Goal: Transaction & Acquisition: Purchase product/service

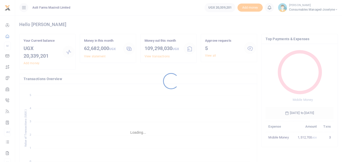
scroll to position [67, 64]
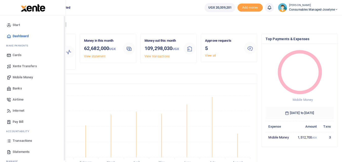
click at [10, 141] on icon at bounding box center [9, 141] width 5 height 5
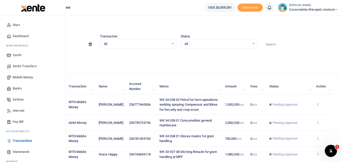
click at [23, 79] on span "Mobile Money" at bounding box center [23, 77] width 20 height 5
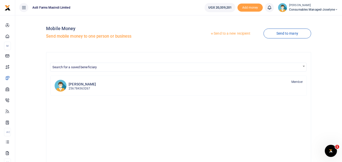
click at [223, 32] on link "Send to a new recipient" at bounding box center [230, 33] width 66 height 9
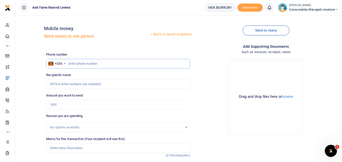
click at [78, 61] on input "text" at bounding box center [118, 64] width 144 height 10
type input "700722335"
click at [69, 108] on input "Amount you want to send" at bounding box center [118, 105] width 144 height 10
type input "Sekabogo Painento"
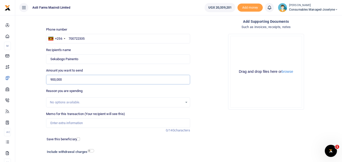
scroll to position [57, 0]
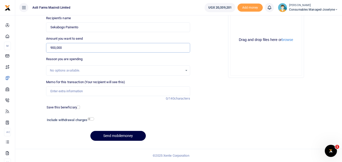
type input "900,000"
click at [66, 94] on input "Memo for this transaction (Your recipient will see this)" at bounding box center [118, 92] width 144 height 10
click at [55, 90] on input "Memo for this transaction (Your recipient will see this)" at bounding box center [118, 92] width 144 height 10
paste input "WK 34 /001 / 04"
click at [70, 93] on input "WK 34 /001 / 04 Hydraulc pipe for sprayer and planter Maitenance" at bounding box center [118, 92] width 144 height 10
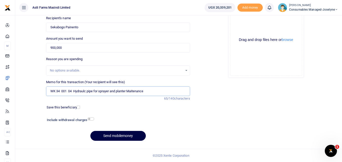
click at [155, 95] on input "WK 34 001 04 Hydraulc pipe for sprayer and planter Maitenance" at bounding box center [118, 92] width 144 height 10
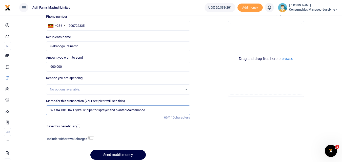
scroll to position [38, 0]
type input "WK 34 001 04 Hydraulc pipe for sprayer and planter Maintenance"
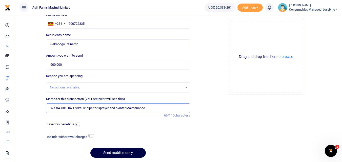
scroll to position [57, 0]
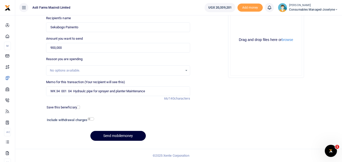
click at [126, 137] on button "Send mobilemoney" at bounding box center [117, 136] width 55 height 10
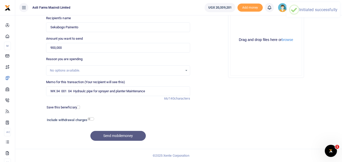
click at [126, 137] on div "Send mobilemoney" at bounding box center [118, 136] width 144 height 10
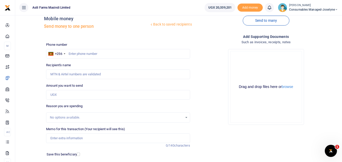
scroll to position [7, 0]
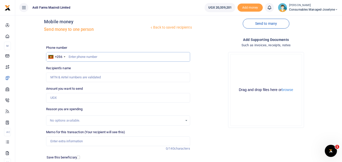
click at [86, 58] on input "text" at bounding box center [118, 57] width 144 height 10
click at [72, 56] on input "text" at bounding box center [118, 57] width 144 height 10
type input "700722335"
type input "Sekabogo Painento"
type input "700722335"
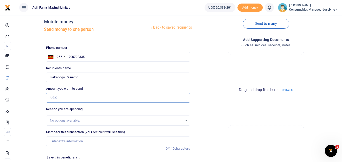
click at [71, 97] on input "Amount you want to send" at bounding box center [118, 98] width 144 height 10
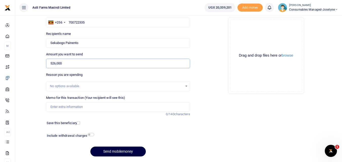
scroll to position [43, 0]
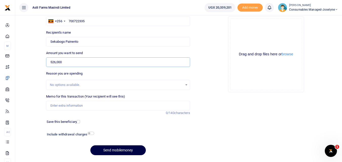
type input "526,000"
click at [59, 105] on input "Memo for this transaction (Your recipient will see this)" at bounding box center [118, 106] width 144 height 10
paste input "WK 34 /001 / 05"
type input "WK 34 /001 / 05 Sleeves"
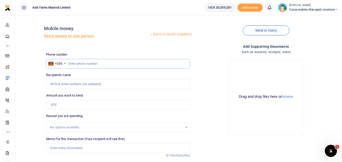
click at [75, 62] on input "text" at bounding box center [118, 64] width 144 height 10
type input "700722335"
click at [69, 106] on input "Amount you want to send" at bounding box center [118, 105] width 144 height 10
type input "Sekabogo Painento"
click at [71, 107] on input "Amount you want to send" at bounding box center [118, 105] width 144 height 10
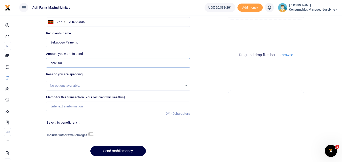
scroll to position [44, 0]
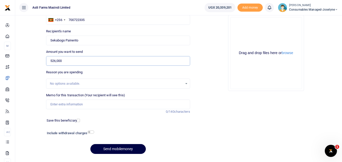
type input "526,000"
click at [70, 101] on input "Memo for this transaction (Your recipient will see this)" at bounding box center [118, 105] width 144 height 10
click at [56, 108] on input "Memo for this transaction (Your recipient will see this)" at bounding box center [118, 105] width 144 height 10
click at [52, 105] on input "Memo for this transaction (Your recipient will see this)" at bounding box center [118, 105] width 144 height 10
paste input "WK 34 /001 / 05"
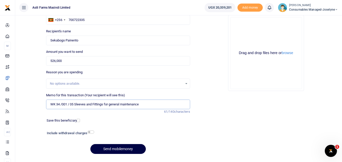
click at [70, 107] on input "WK 34 /001 / 05 Sleeves and Fittings for general maintenance" at bounding box center [118, 105] width 144 height 10
type input "WK 34 001 05 Sleeves and Fittings for general maintenance"
click at [117, 148] on button "Send mobilemoney" at bounding box center [117, 149] width 55 height 10
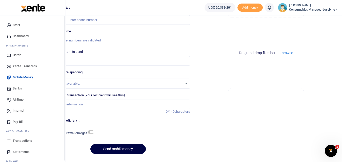
click at [7, 142] on icon at bounding box center [9, 141] width 5 height 5
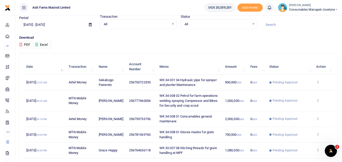
scroll to position [18, 0]
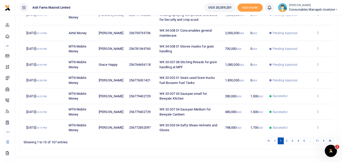
scroll to position [131, 0]
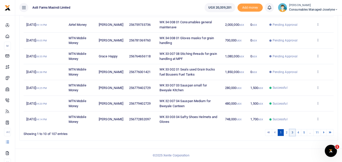
click at [294, 136] on link "3" at bounding box center [293, 132] width 6 height 7
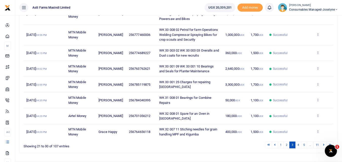
scroll to position [124, 0]
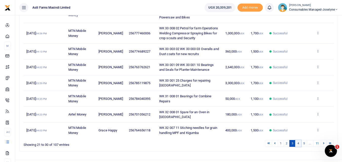
click at [298, 146] on link "4" at bounding box center [298, 143] width 6 height 7
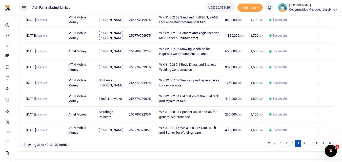
scroll to position [120, 0]
click at [293, 147] on link "3" at bounding box center [293, 143] width 6 height 7
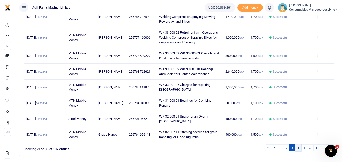
click at [298, 150] on link "4" at bounding box center [298, 148] width 6 height 7
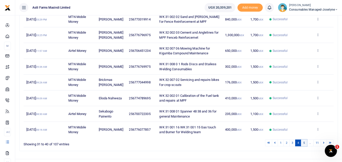
click at [303, 147] on link "5" at bounding box center [304, 143] width 6 height 7
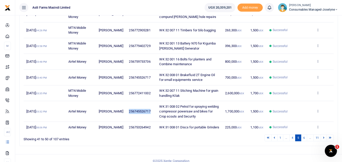
drag, startPoint x: 149, startPoint y: 117, endPoint x: 124, endPoint y: 117, distance: 25.8
click at [126, 117] on td "256745526717" at bounding box center [141, 111] width 30 height 21
copy span "256745526717"
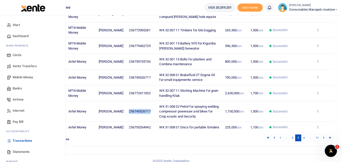
click at [23, 78] on span "Mobile Money" at bounding box center [23, 77] width 20 height 5
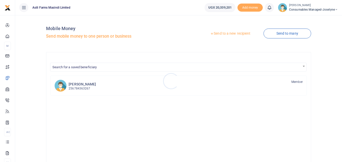
click at [228, 31] on div at bounding box center [171, 81] width 342 height 162
click at [229, 32] on link "Send to a new recipient" at bounding box center [230, 33] width 66 height 9
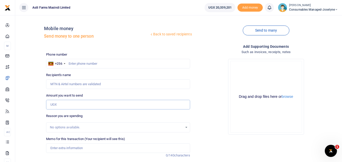
click at [64, 103] on input "Amount you want to send" at bounding box center [118, 105] width 144 height 10
paste input "256745526717"
type input "256745526717"
click at [74, 66] on input "text" at bounding box center [118, 64] width 144 height 10
type input "745526717"
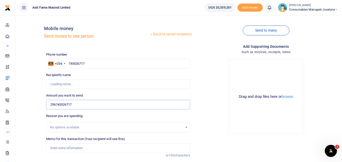
click at [89, 105] on input "256745526717" at bounding box center [118, 105] width 144 height 10
type input "Betty Namukasa"
type input "2"
type input "0"
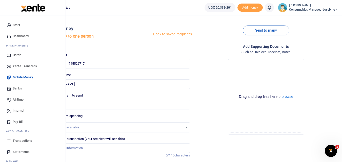
click at [7, 142] on icon at bounding box center [9, 141] width 5 height 5
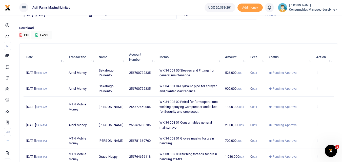
scroll to position [30, 0]
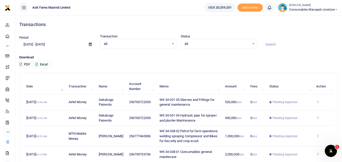
click at [317, 119] on icon at bounding box center [317, 118] width 3 height 4
click at [304, 126] on link "View details" at bounding box center [299, 126] width 40 height 7
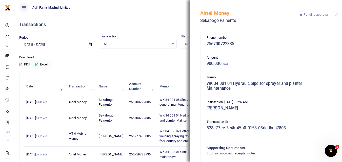
scroll to position [35, 0]
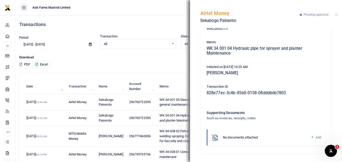
click at [311, 139] on icon at bounding box center [313, 137] width 4 height 5
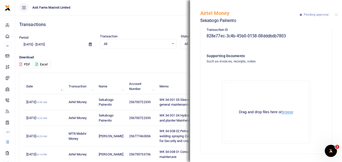
click at [287, 112] on button "browse" at bounding box center [287, 112] width 11 height 4
click at [336, 14] on button "Close" at bounding box center [336, 14] width 3 height 3
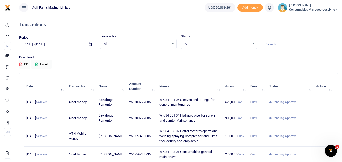
click at [319, 116] on icon at bounding box center [317, 118] width 3 height 4
click at [304, 127] on link "View details" at bounding box center [299, 126] width 40 height 7
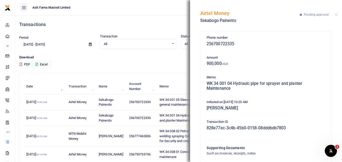
scroll to position [35, 0]
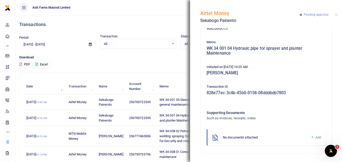
click at [311, 138] on icon at bounding box center [313, 137] width 4 height 5
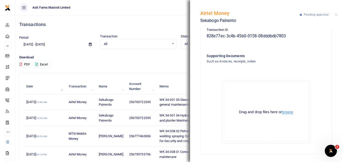
click at [288, 113] on button "browse" at bounding box center [287, 112] width 11 height 4
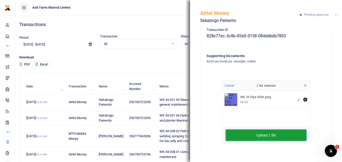
click at [264, 135] on button "Upload 1 file" at bounding box center [266, 135] width 81 height 11
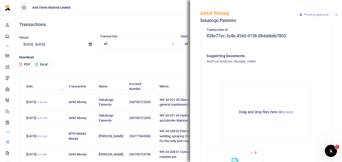
click at [338, 15] on button "Close" at bounding box center [336, 14] width 3 height 3
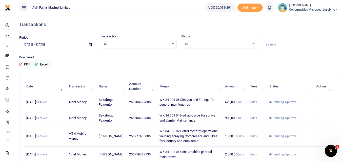
click at [316, 103] on td "View details Send again" at bounding box center [324, 103] width 20 height 16
click at [320, 103] on td "View details Send again" at bounding box center [324, 103] width 20 height 16
click at [319, 102] on icon at bounding box center [317, 102] width 3 height 4
click at [305, 109] on link "View details" at bounding box center [299, 110] width 40 height 7
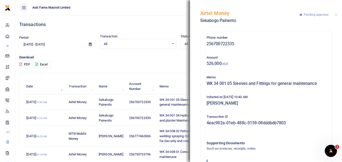
scroll to position [30, 0]
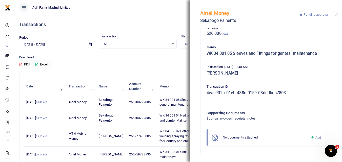
click at [311, 138] on icon at bounding box center [313, 138] width 4 height 5
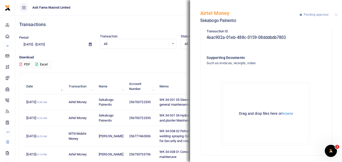
scroll to position [86, 0]
click at [291, 112] on button "browse" at bounding box center [287, 113] width 11 height 4
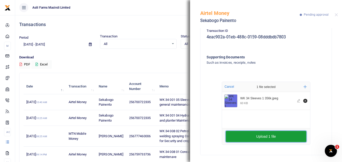
click at [264, 139] on button "Upload 1 file" at bounding box center [266, 136] width 81 height 11
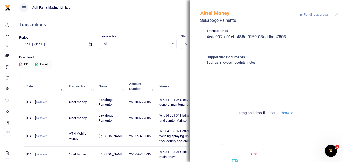
click at [288, 113] on button "browse" at bounding box center [287, 113] width 11 height 4
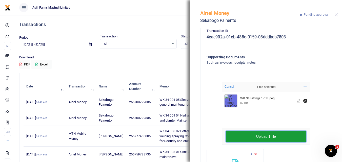
click at [241, 132] on button "Upload 1 file" at bounding box center [266, 136] width 81 height 11
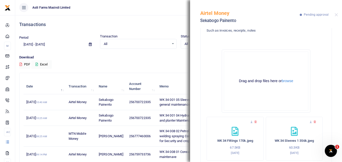
scroll to position [119, 0]
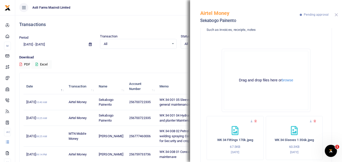
click at [337, 16] on button "Close" at bounding box center [336, 14] width 3 height 3
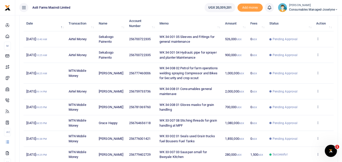
scroll to position [59, 0]
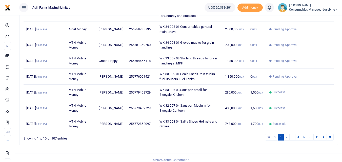
scroll to position [135, 0]
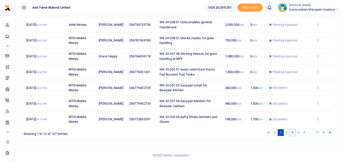
click at [292, 134] on link "3" at bounding box center [293, 132] width 6 height 7
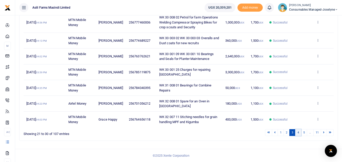
click at [299, 133] on link "4" at bounding box center [298, 132] width 6 height 7
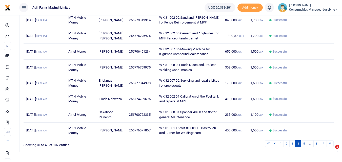
scroll to position [120, 0]
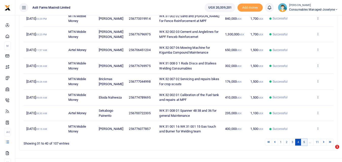
click at [304, 146] on link "5" at bounding box center [304, 142] width 6 height 7
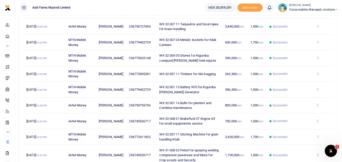
scroll to position [82, 0]
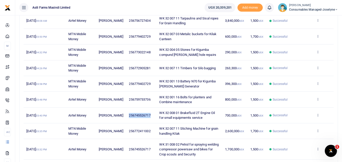
drag, startPoint x: 149, startPoint y: 121, endPoint x: 125, endPoint y: 122, distance: 24.6
click at [126, 122] on td "256745526717" at bounding box center [141, 116] width 30 height 16
copy span "256745526717"
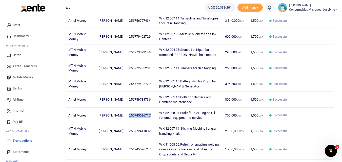
click at [25, 77] on span "Mobile Money" at bounding box center [23, 77] width 20 height 5
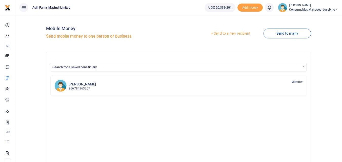
click at [223, 35] on link "Send to a new recipient" at bounding box center [230, 33] width 66 height 9
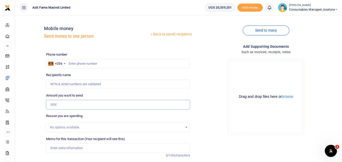
paste input "256745526717"
type input "256745526717"
click at [77, 66] on input "text" at bounding box center [118, 64] width 144 height 10
type input "745526717"
type input "Betty Namukasa"
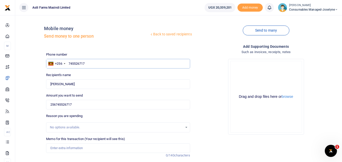
type input "745526717"
click at [88, 104] on input "256745526717" at bounding box center [118, 105] width 144 height 10
type input "2"
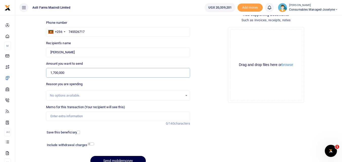
scroll to position [35, 0]
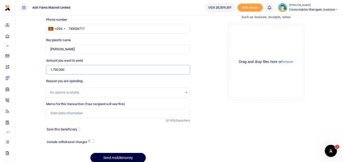
type input "1,700,000"
click at [61, 116] on input "Memo for this transaction (Your recipient will see this)" at bounding box center [118, 114] width 144 height 10
paste input "WK 34/007 / 04"
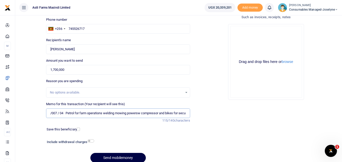
scroll to position [0, 0]
click at [69, 116] on input "WK 34/007 / 04 Petrol for farm operations welding mowing powersw compressor and…" at bounding box center [118, 114] width 144 height 10
type input "WK 34 007 04 Petrol for farm operations welding mowing powersw compressor and b…"
click at [287, 62] on button "browse" at bounding box center [287, 62] width 11 height 4
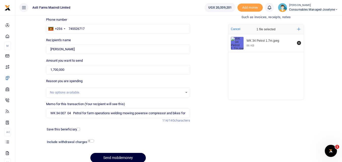
click at [118, 156] on button "Send mobilemoney" at bounding box center [117, 158] width 55 height 10
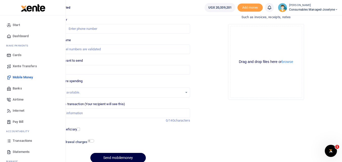
click at [10, 142] on icon at bounding box center [9, 141] width 5 height 5
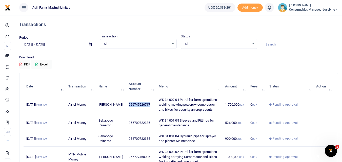
drag, startPoint x: 147, startPoint y: 105, endPoint x: 123, endPoint y: 106, distance: 24.3
click at [126, 106] on td "256745526717" at bounding box center [141, 105] width 30 height 21
copy span "256745526717"
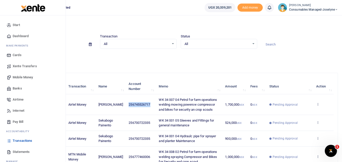
click at [20, 76] on span "Mobile Money" at bounding box center [23, 77] width 20 height 5
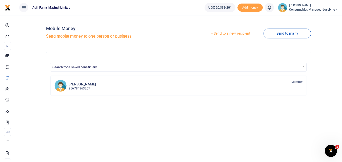
click at [228, 33] on link "Send to a new recipient" at bounding box center [230, 33] width 66 height 9
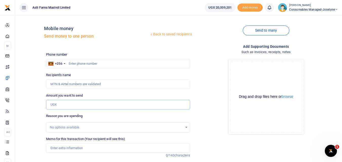
click at [61, 104] on input "Amount you want to send" at bounding box center [118, 105] width 144 height 10
paste input "256745526717"
type input "256745526717"
click at [81, 63] on input "text" at bounding box center [118, 64] width 144 height 10
type input "745526717"
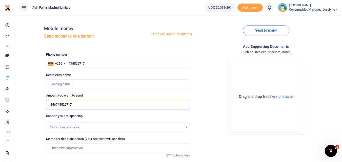
click at [83, 103] on input "256745526717" at bounding box center [118, 105] width 144 height 10
type input "[PERSON_NAME]"
type input "2"
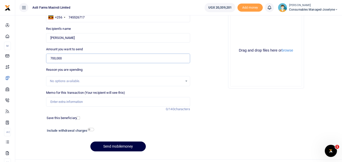
scroll to position [47, 0]
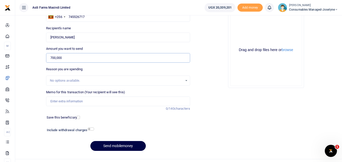
type input "700,000"
click at [72, 102] on input "Memo for this transaction (Your recipient will see this)" at bounding box center [118, 102] width 144 height 10
click at [56, 104] on input "Memo for this transaction (Your recipient will see this)" at bounding box center [118, 102] width 144 height 10
paste input "WK 34 /008 / 01"
click at [241, 29] on div "Drag and drop files here or browse Powered by Uppy" at bounding box center [266, 50] width 72 height 72
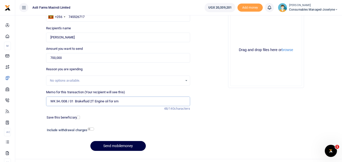
click at [70, 105] on input "WK 34 /008 / 01 Brakefluid 2T Engine oil for sm" at bounding box center [118, 102] width 144 height 10
click at [133, 100] on input "WK 34 008 01 Brakefluid 2T Engine oil for sm" at bounding box center [118, 102] width 144 height 10
type input "WK 34 008 01 Brakefluid 2T Engine oil for small equipments"
click at [289, 51] on button "browse" at bounding box center [287, 50] width 11 height 4
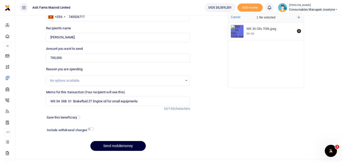
click at [130, 146] on button "Send mobilemoney" at bounding box center [117, 146] width 55 height 10
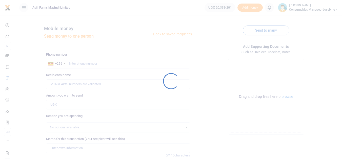
scroll to position [47, 0]
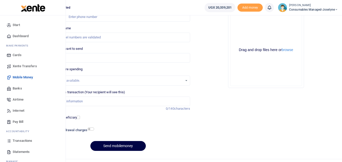
click at [7, 141] on icon at bounding box center [9, 141] width 5 height 5
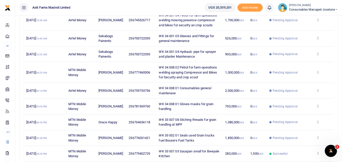
scroll to position [17, 0]
